Goal: Task Accomplishment & Management: Manage account settings

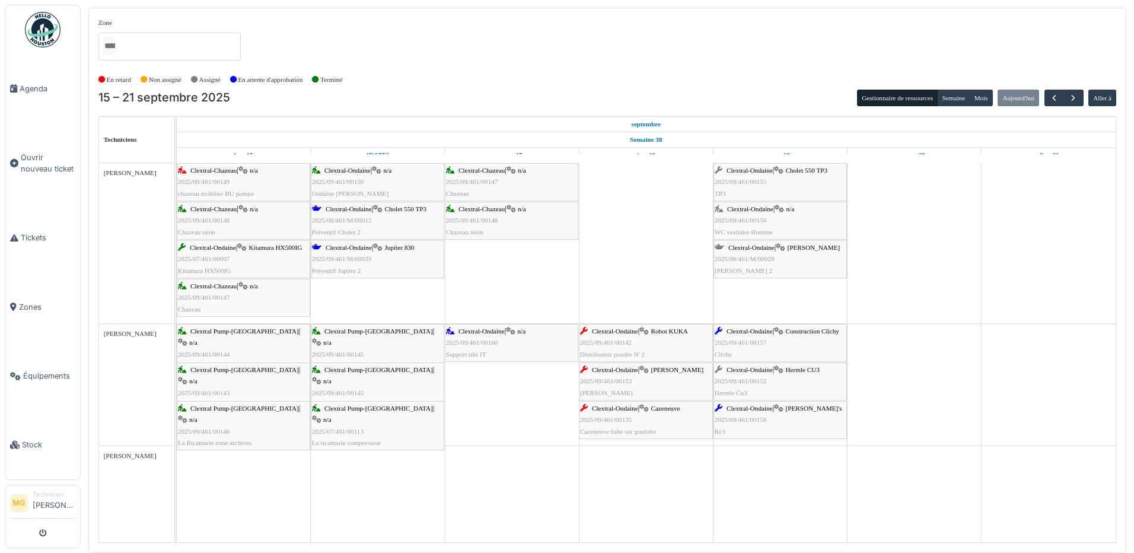
click at [791, 174] on div "Clextral-Ondaine | Cholet 550 TP3 2025/09/461/00155 TP3" at bounding box center [780, 182] width 131 height 34
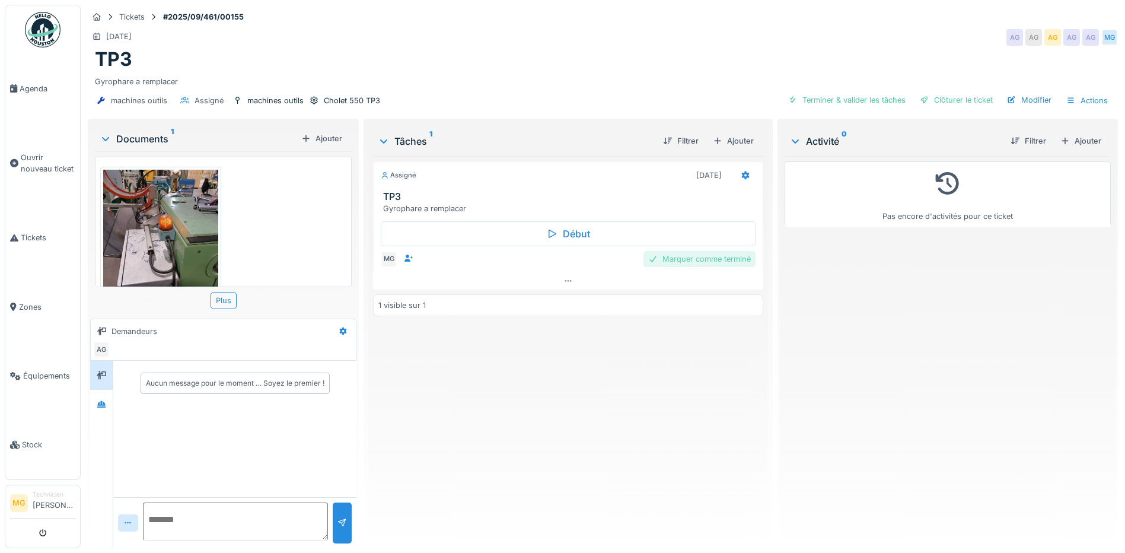
click at [699, 262] on div "Marquer comme terminé" at bounding box center [700, 259] width 112 height 16
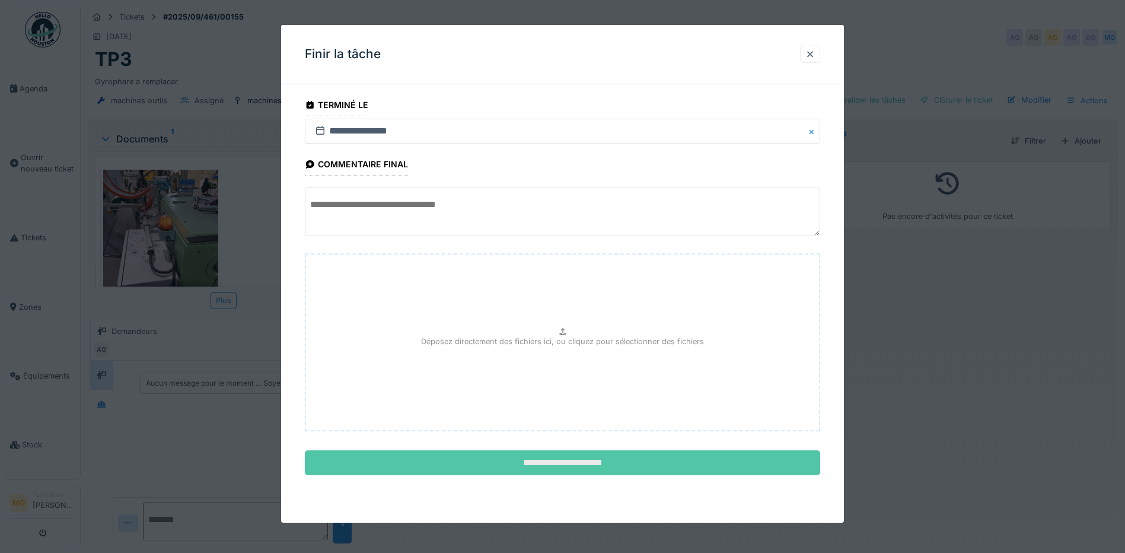
click at [573, 465] on input "**********" at bounding box center [562, 462] width 515 height 25
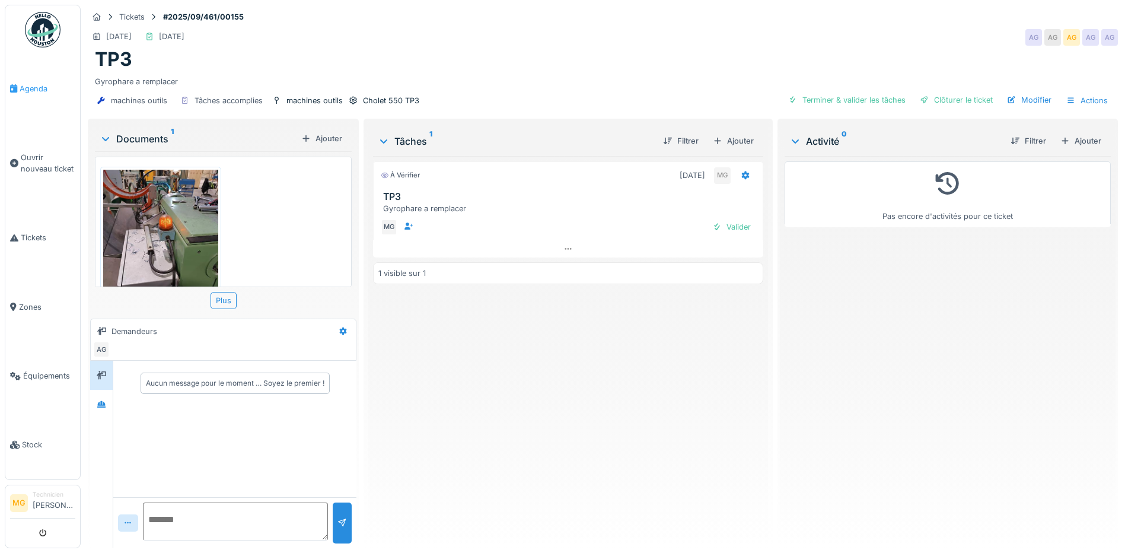
click at [34, 85] on span "Agenda" at bounding box center [48, 88] width 56 height 11
